Goal: Entertainment & Leisure: Browse casually

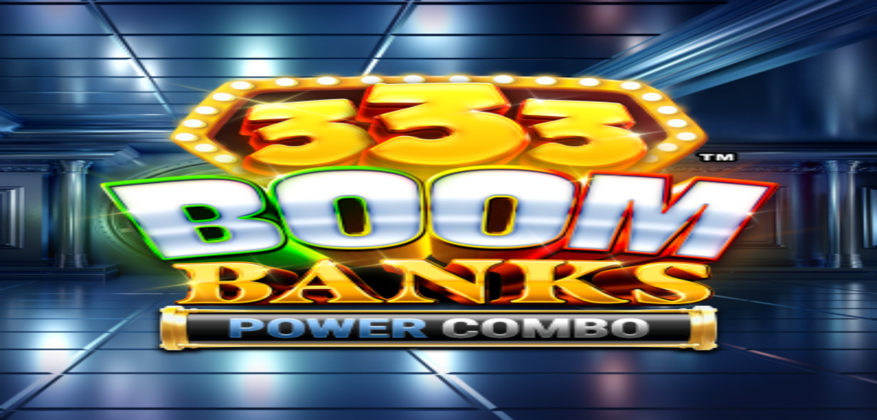
click at [9, 420] on span "close icon" at bounding box center [9, 425] width 0 height 0
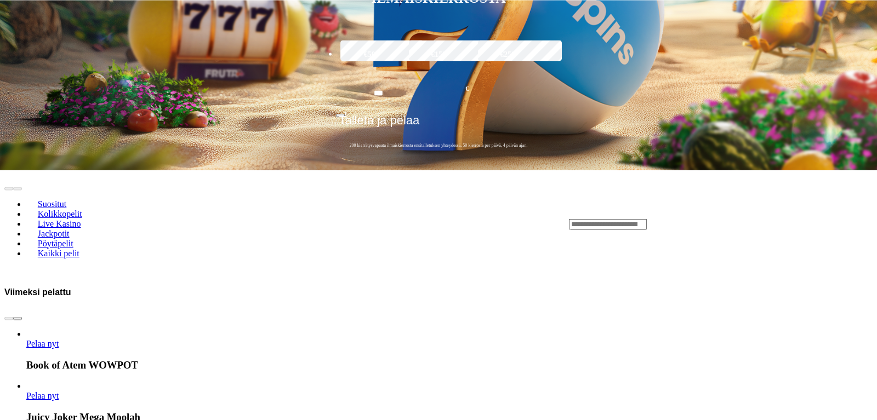
scroll to position [432, 0]
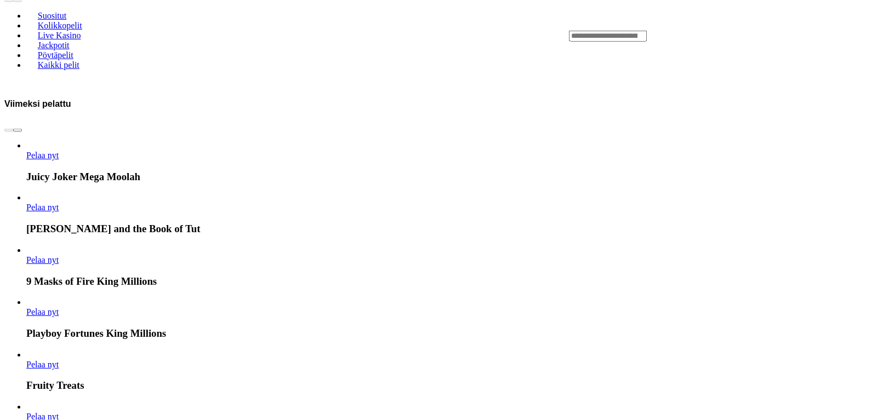
scroll to position [516, 0]
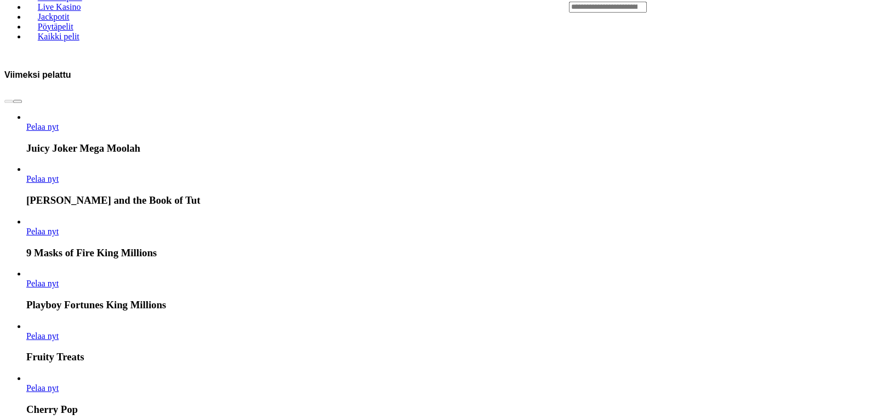
scroll to position [542, 0]
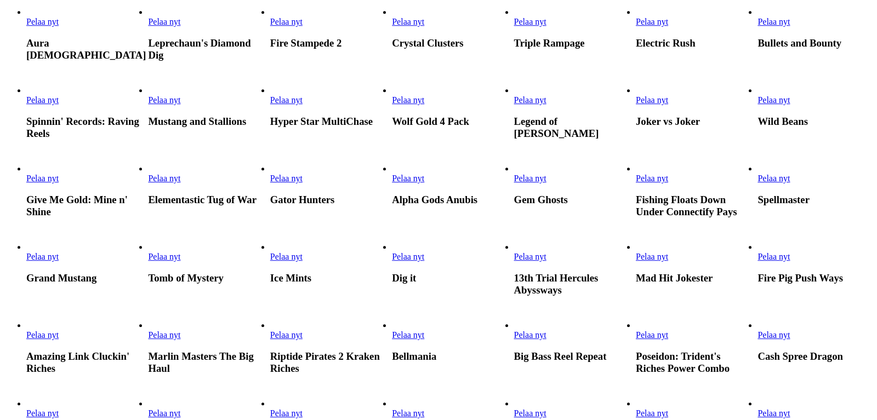
scroll to position [753, 0]
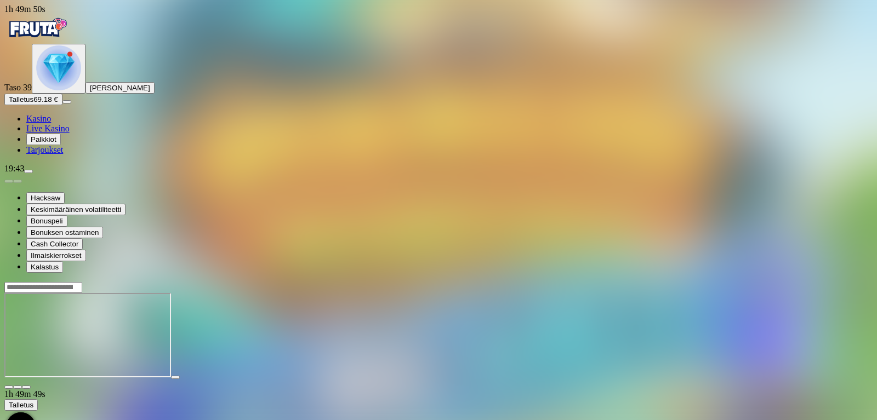
click at [9, 388] on span "close icon" at bounding box center [9, 388] width 0 height 0
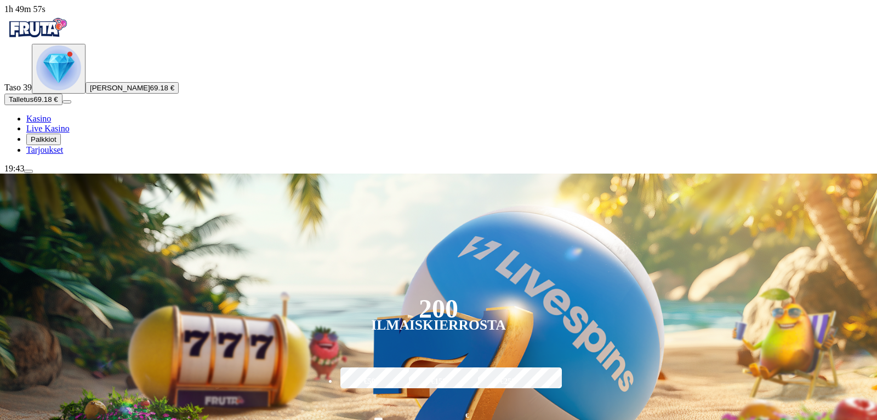
scroll to position [69, 0]
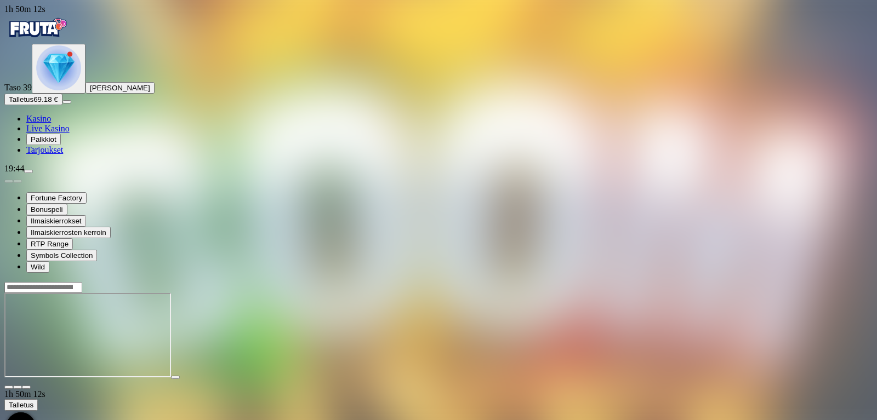
click at [9, 388] on span "close icon" at bounding box center [9, 388] width 0 height 0
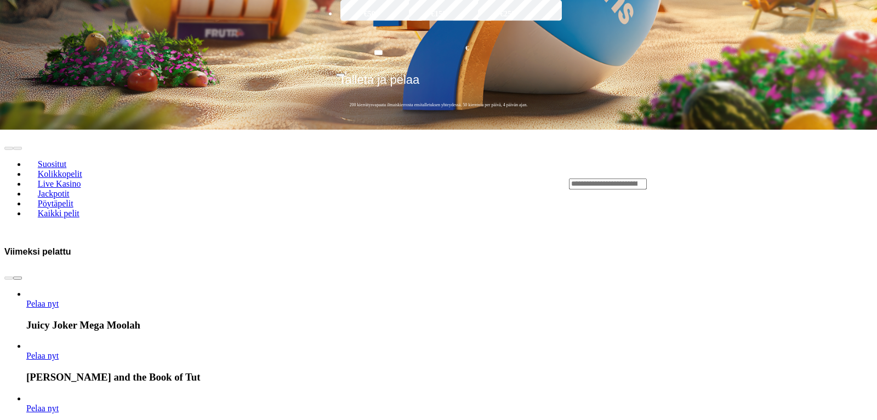
scroll to position [374, 0]
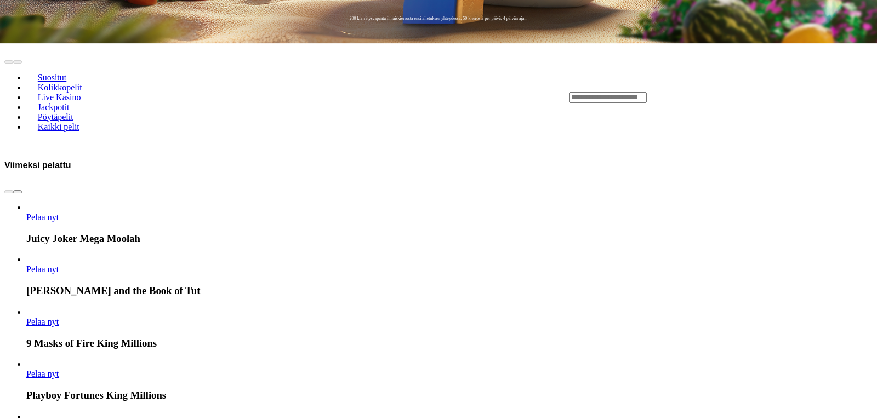
scroll to position [753, 0]
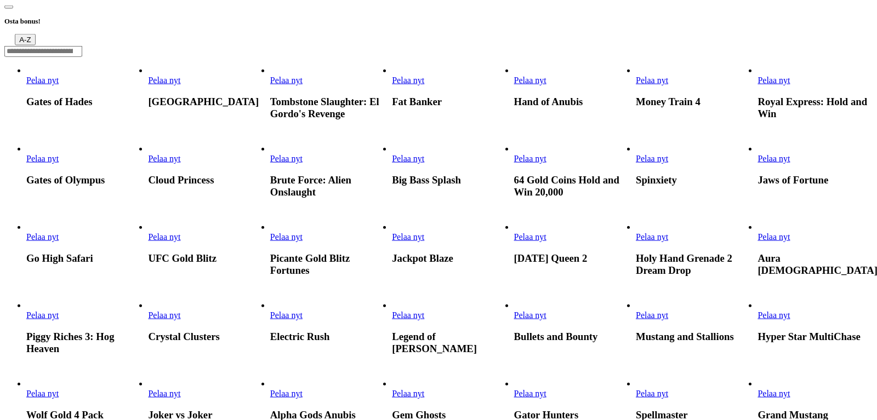
scroll to position [207, 0]
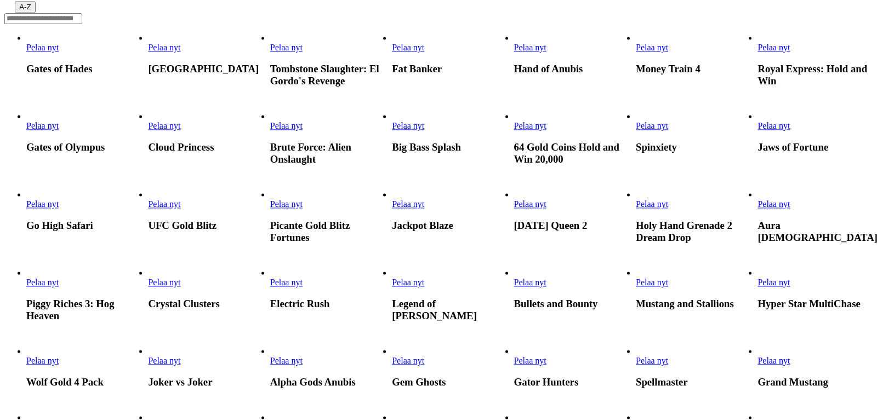
click at [303, 200] on span "Pelaa nyt" at bounding box center [286, 204] width 32 height 9
